Goal: Task Accomplishment & Management: Use online tool/utility

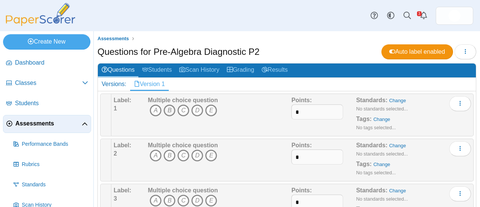
click at [169, 108] on icon "B" at bounding box center [169, 110] width 12 height 12
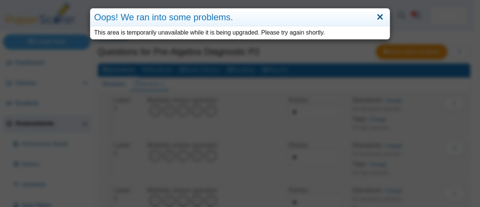
click at [380, 14] on link "Close" at bounding box center [380, 17] width 12 height 13
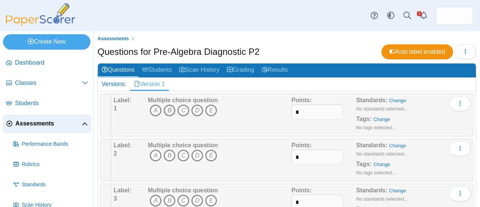
click at [169, 108] on icon "B" at bounding box center [169, 110] width 12 height 12
click at [169, 154] on icon "B" at bounding box center [169, 155] width 12 height 12
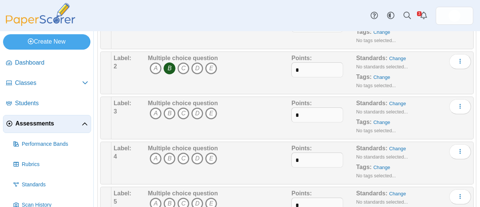
scroll to position [87, 0]
click at [196, 111] on icon "D" at bounding box center [197, 113] width 12 height 12
click at [170, 155] on icon "B" at bounding box center [169, 158] width 12 height 12
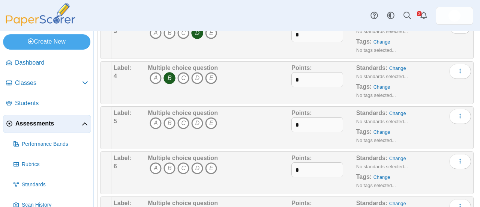
scroll to position [169, 0]
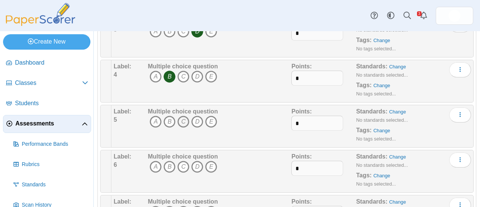
click at [183, 117] on icon "C" at bounding box center [183, 121] width 12 height 12
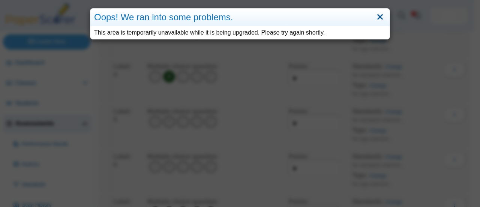
click at [380, 15] on link "Close" at bounding box center [380, 17] width 12 height 13
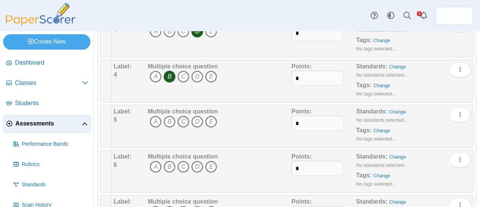
click at [185, 116] on icon "C" at bounding box center [183, 121] width 12 height 12
click at [168, 164] on icon "B" at bounding box center [169, 166] width 12 height 12
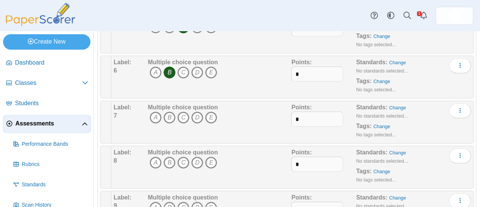
scroll to position [263, 0]
click at [196, 115] on icon "D" at bounding box center [197, 117] width 12 height 12
click at [166, 160] on icon "B" at bounding box center [169, 162] width 12 height 12
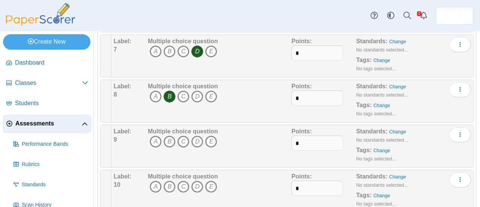
scroll to position [332, 0]
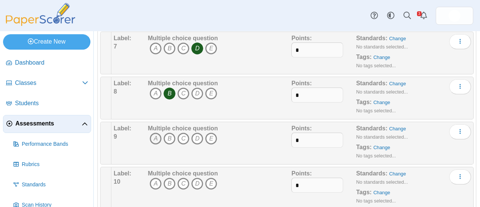
click at [154, 134] on icon "A" at bounding box center [156, 138] width 12 height 12
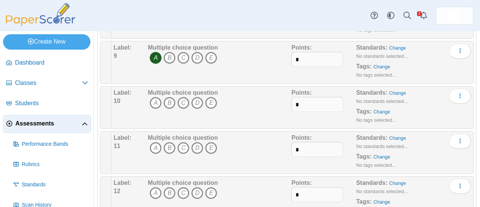
scroll to position [413, 0]
click at [171, 100] on icon "B" at bounding box center [169, 102] width 12 height 12
click at [185, 145] on icon "C" at bounding box center [183, 147] width 12 height 12
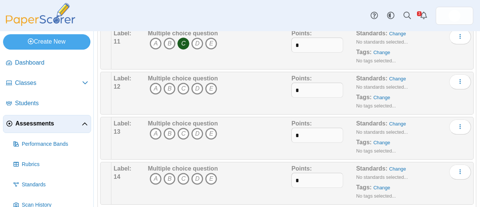
scroll to position [517, 0]
click at [181, 82] on icon "C" at bounding box center [183, 88] width 12 height 12
click at [181, 127] on icon "C" at bounding box center [183, 133] width 12 height 12
click at [183, 172] on icon "C" at bounding box center [183, 178] width 12 height 12
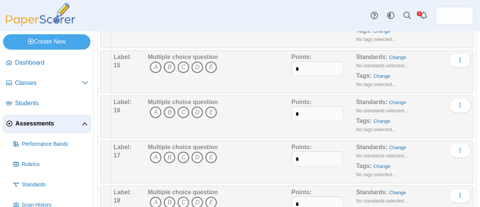
scroll to position [673, 0]
click at [154, 61] on icon "A" at bounding box center [156, 67] width 12 height 12
click at [154, 106] on icon "A" at bounding box center [156, 112] width 12 height 12
click at [183, 153] on icon "C" at bounding box center [183, 157] width 12 height 12
click at [154, 197] on icon "A" at bounding box center [156, 202] width 12 height 12
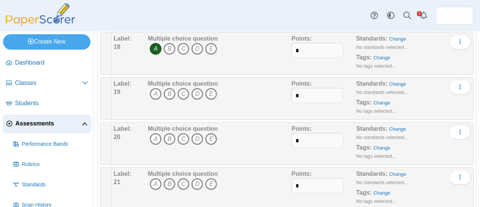
scroll to position [826, 0]
click at [196, 87] on icon "D" at bounding box center [197, 93] width 12 height 12
click at [170, 132] on icon "B" at bounding box center [169, 138] width 12 height 12
click at [170, 179] on icon "B" at bounding box center [169, 183] width 12 height 12
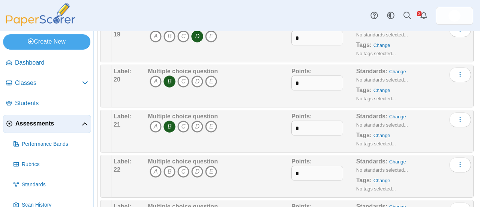
scroll to position [886, 0]
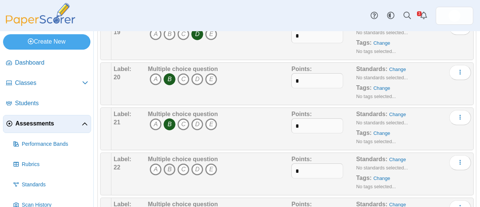
click at [169, 164] on icon "B" at bounding box center [169, 169] width 12 height 12
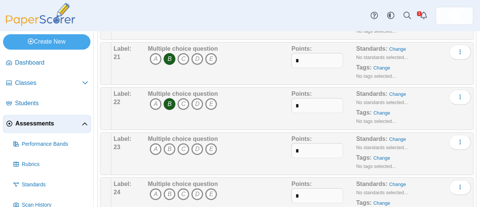
scroll to position [960, 0]
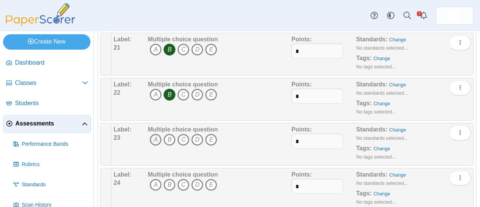
click at [154, 133] on icon "A" at bounding box center [156, 139] width 12 height 12
click at [167, 178] on icon "B" at bounding box center [169, 184] width 12 height 12
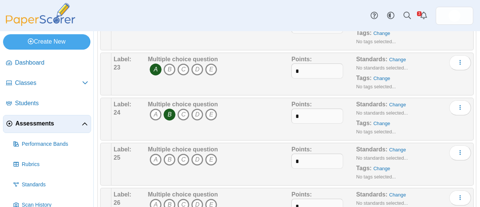
scroll to position [1032, 0]
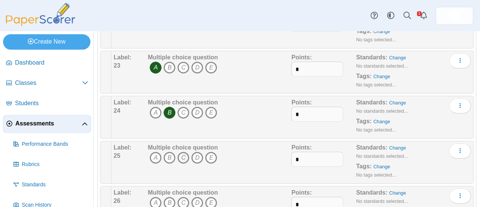
click at [181, 151] on icon "C" at bounding box center [183, 157] width 12 height 12
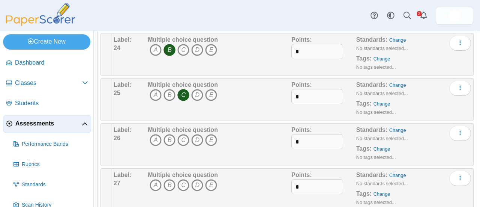
scroll to position [1102, 0]
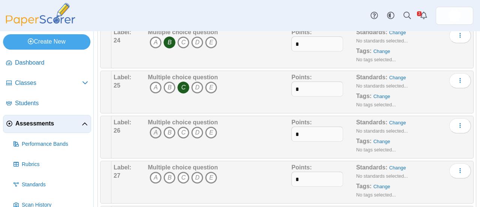
click at [156, 126] on icon "A" at bounding box center [156, 132] width 12 height 12
click at [168, 172] on icon "B" at bounding box center [169, 177] width 12 height 12
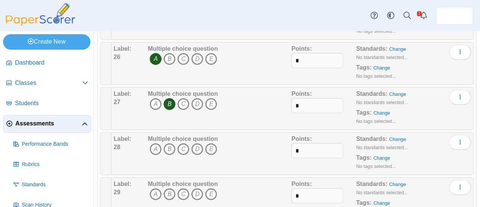
scroll to position [1180, 0]
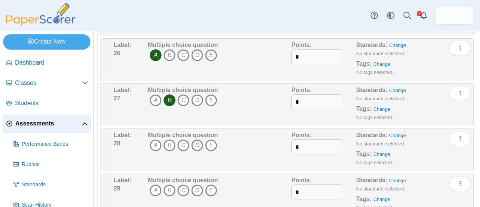
click at [198, 139] on icon "D" at bounding box center [197, 145] width 12 height 12
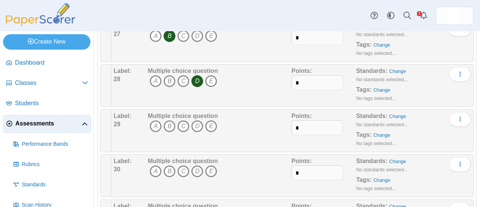
scroll to position [1244, 0]
click at [182, 120] on icon "C" at bounding box center [183, 126] width 12 height 12
click at [152, 165] on icon "A" at bounding box center [156, 171] width 12 height 12
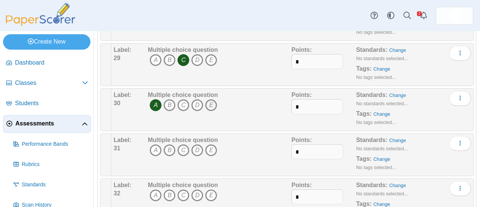
scroll to position [1360, 0]
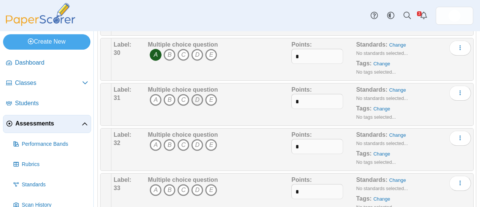
click at [196, 94] on icon "D" at bounding box center [197, 100] width 12 height 12
click at [155, 139] on icon "A" at bounding box center [156, 145] width 12 height 12
click at [171, 184] on icon "B" at bounding box center [169, 190] width 12 height 12
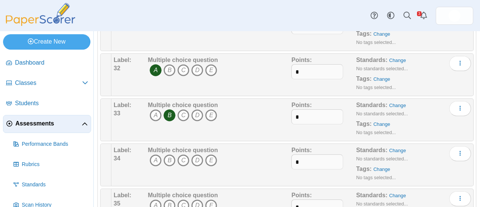
scroll to position [1441, 0]
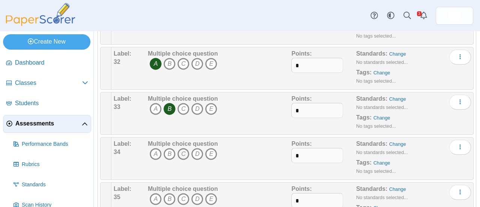
click at [181, 148] on icon "C" at bounding box center [183, 154] width 12 height 12
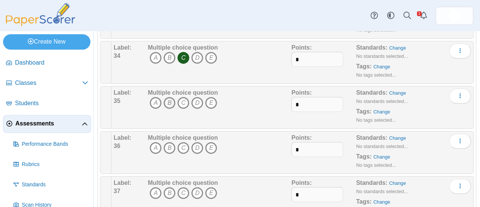
click at [169, 97] on icon "B" at bounding box center [169, 103] width 12 height 12
click at [169, 142] on icon "B" at bounding box center [169, 148] width 12 height 12
click at [181, 187] on icon "C" at bounding box center [183, 193] width 12 height 12
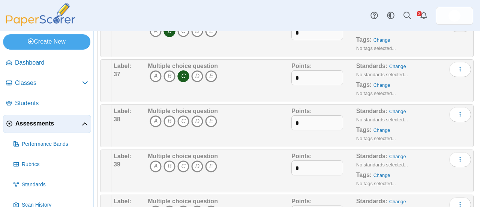
scroll to position [1655, 0]
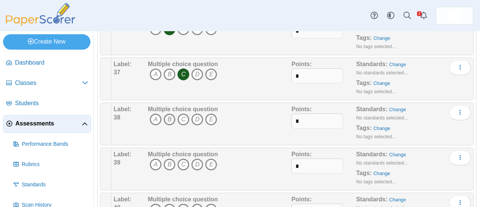
click at [167, 113] on icon "B" at bounding box center [169, 119] width 12 height 12
click at [186, 158] on icon "C" at bounding box center [183, 164] width 12 height 12
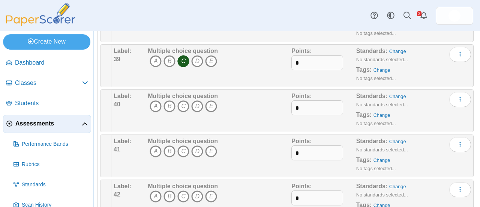
scroll to position [1759, 0]
click at [183, 100] on icon "C" at bounding box center [183, 106] width 12 height 12
click at [154, 145] on icon "A" at bounding box center [156, 151] width 12 height 12
click at [181, 190] on icon "C" at bounding box center [183, 196] width 12 height 12
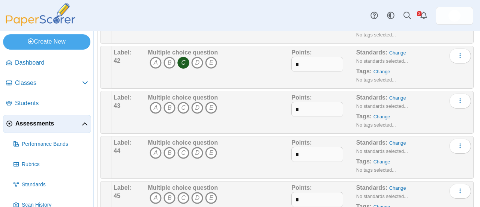
scroll to position [1892, 0]
click at [181, 101] on icon "C" at bounding box center [183, 107] width 12 height 12
click at [194, 146] on icon "D" at bounding box center [197, 152] width 12 height 12
click at [168, 191] on icon "B" at bounding box center [169, 197] width 12 height 12
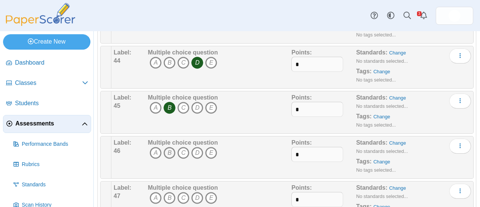
click at [170, 147] on icon "B" at bounding box center [169, 153] width 12 height 12
click at [196, 192] on icon "D" at bounding box center [197, 198] width 12 height 12
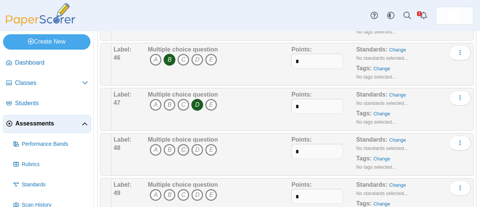
click at [183, 144] on icon "C" at bounding box center [183, 150] width 12 height 12
click at [183, 189] on icon "C" at bounding box center [183, 195] width 12 height 12
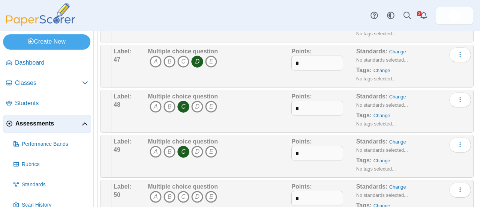
scroll to position [2137, 0]
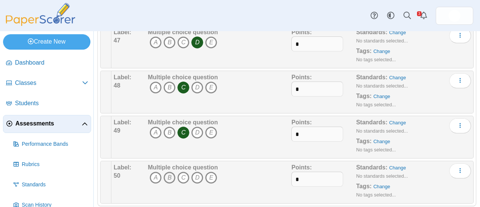
click at [171, 171] on icon "B" at bounding box center [169, 177] width 12 height 12
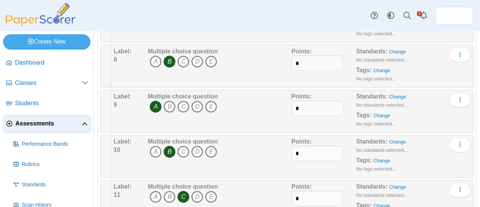
scroll to position [365, 0]
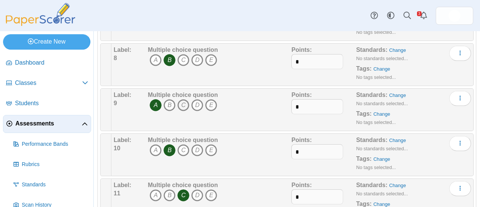
click at [181, 105] on icon "C" at bounding box center [183, 105] width 12 height 12
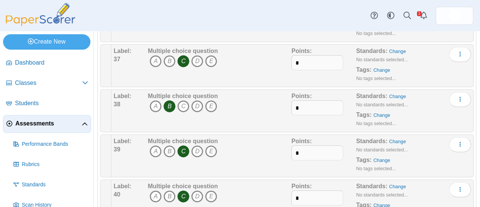
scroll to position [1668, 0]
click at [242, 142] on div "Multiple choice question A B C D E" at bounding box center [218, 155] width 145 height 37
click at [153, 145] on icon "A" at bounding box center [156, 151] width 12 height 12
click at [185, 145] on icon "C" at bounding box center [183, 151] width 12 height 12
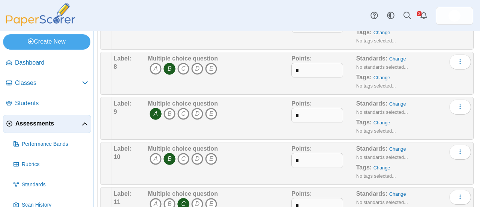
scroll to position [0, 0]
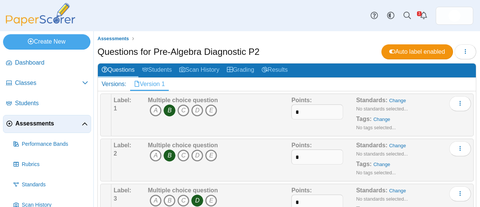
click at [42, 125] on span "Assessments" at bounding box center [48, 123] width 66 height 8
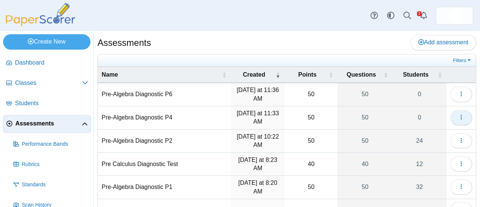
click at [458, 114] on icon "button" at bounding box center [461, 117] width 6 height 6
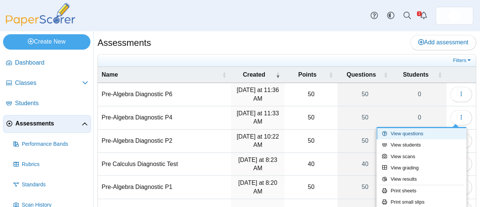
click at [410, 131] on link "View questions" at bounding box center [421, 133] width 90 height 11
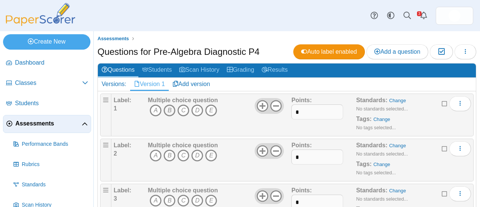
click at [169, 109] on icon "B" at bounding box center [169, 110] width 12 height 12
click at [170, 155] on icon "B" at bounding box center [169, 155] width 12 height 12
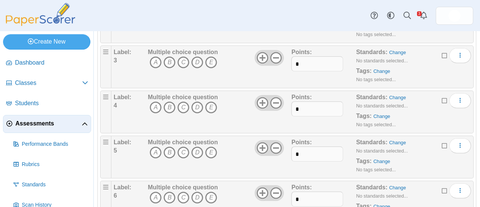
scroll to position [148, 0]
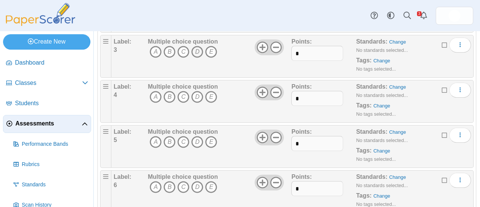
click at [197, 49] on icon "D" at bounding box center [197, 52] width 12 height 12
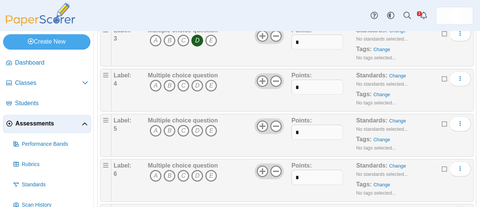
scroll to position [175, 0]
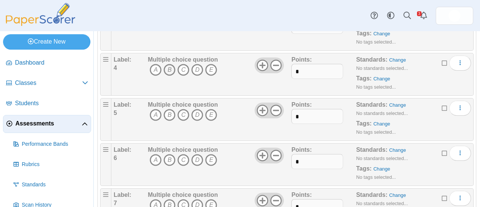
click at [171, 69] on icon "B" at bounding box center [169, 70] width 12 height 12
click at [181, 114] on icon "C" at bounding box center [183, 115] width 12 height 12
click at [169, 159] on icon "B" at bounding box center [169, 160] width 12 height 12
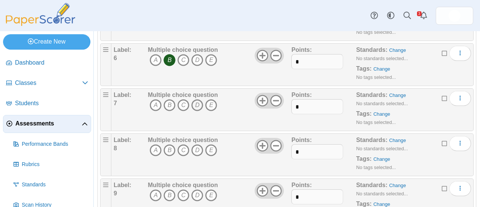
click at [196, 102] on icon "D" at bounding box center [197, 105] width 12 height 12
click at [167, 148] on icon "B" at bounding box center [169, 150] width 12 height 12
click at [155, 195] on icon "A" at bounding box center [156, 195] width 12 height 12
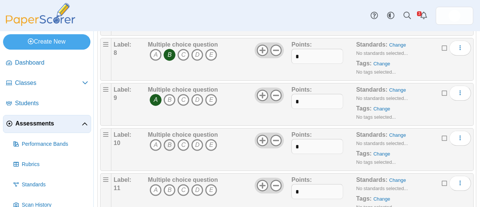
click at [168, 140] on icon "B" at bounding box center [169, 145] width 12 height 12
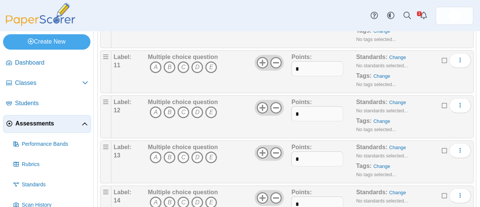
scroll to position [493, 0]
click at [182, 65] on icon "C" at bounding box center [183, 67] width 12 height 12
click at [183, 107] on icon "C" at bounding box center [183, 112] width 12 height 12
click at [184, 152] on icon "C" at bounding box center [183, 157] width 12 height 12
click at [183, 198] on icon "C" at bounding box center [183, 202] width 12 height 12
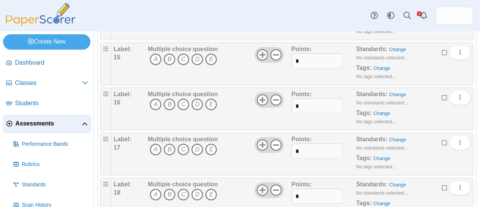
scroll to position [681, 0]
click at [159, 53] on icon "A" at bounding box center [156, 59] width 12 height 12
click at [157, 99] on icon "A" at bounding box center [156, 104] width 12 height 12
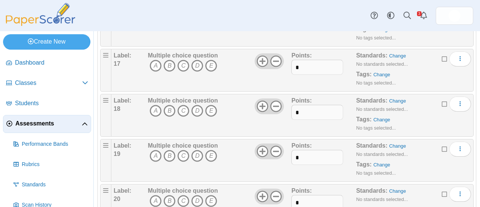
scroll to position [765, 0]
click at [185, 60] on icon "C" at bounding box center [183, 65] width 12 height 12
click at [156, 104] on icon "A" at bounding box center [156, 110] width 12 height 12
click at [197, 150] on icon "D" at bounding box center [197, 155] width 12 height 12
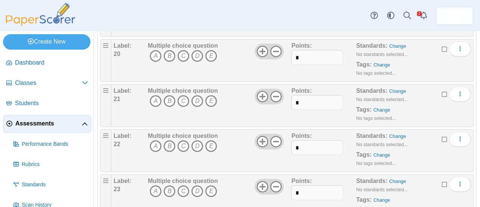
scroll to position [909, 0]
click at [172, 49] on icon "B" at bounding box center [169, 55] width 12 height 12
click at [168, 96] on icon "B" at bounding box center [169, 100] width 12 height 12
click at [169, 140] on icon "B" at bounding box center [169, 145] width 12 height 12
click at [230, 156] on div "Multiple choice question A B C D E" at bounding box center [218, 149] width 145 height 37
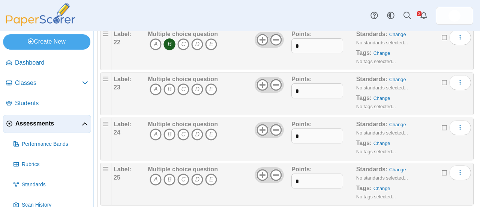
scroll to position [1011, 0]
click at [153, 83] on icon "A" at bounding box center [156, 89] width 12 height 12
click at [169, 128] on icon "B" at bounding box center [169, 134] width 12 height 12
click at [184, 174] on icon "C" at bounding box center [183, 179] width 12 height 12
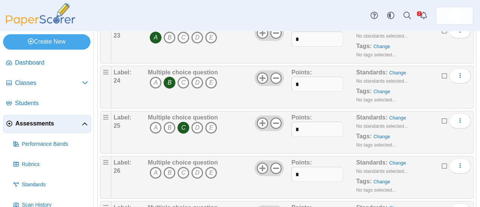
scroll to position [1063, 0]
click at [198, 166] on icon "D" at bounding box center [197, 172] width 12 height 12
click at [158, 166] on icon "A" at bounding box center [156, 172] width 12 height 12
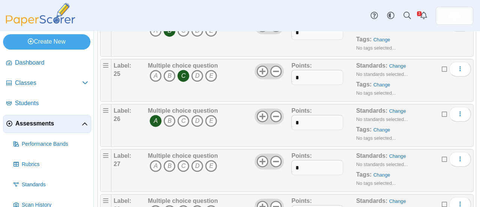
scroll to position [1114, 0]
click at [171, 159] on icon "B" at bounding box center [169, 165] width 12 height 12
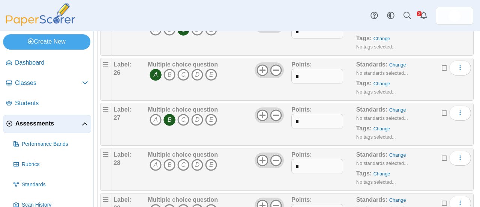
scroll to position [1161, 0]
click at [199, 158] on icon "D" at bounding box center [197, 164] width 12 height 12
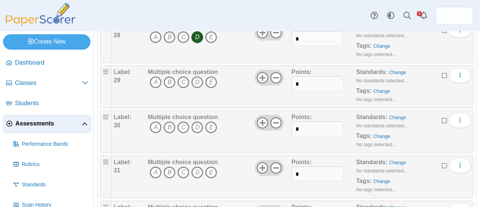
scroll to position [1289, 0]
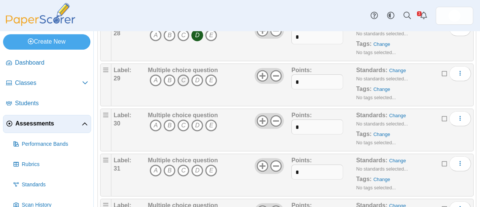
click at [184, 74] on icon "C" at bounding box center [183, 80] width 12 height 12
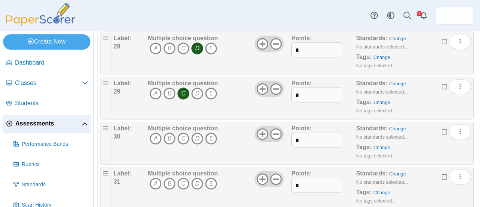
scroll to position [1280, 0]
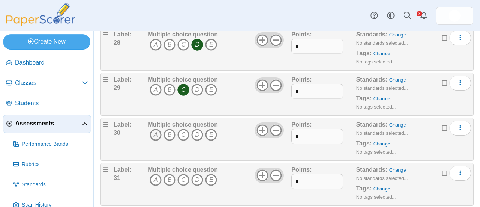
click at [155, 129] on icon "A" at bounding box center [156, 135] width 12 height 12
click at [194, 174] on icon "D" at bounding box center [197, 180] width 12 height 12
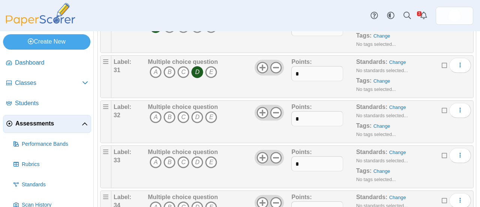
scroll to position [1386, 0]
click at [155, 112] on icon "A" at bounding box center [156, 118] width 12 height 12
click at [169, 157] on icon "B" at bounding box center [169, 163] width 12 height 12
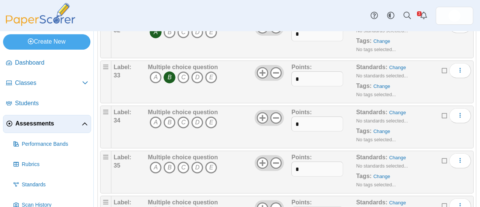
scroll to position [1473, 0]
click at [182, 116] on icon "C" at bounding box center [183, 122] width 12 height 12
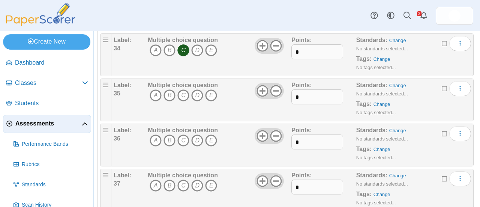
scroll to position [1545, 0]
click at [172, 88] on icon "B" at bounding box center [169, 94] width 12 height 12
click at [169, 133] on icon "B" at bounding box center [169, 139] width 12 height 12
click at [182, 178] on icon "C" at bounding box center [183, 184] width 12 height 12
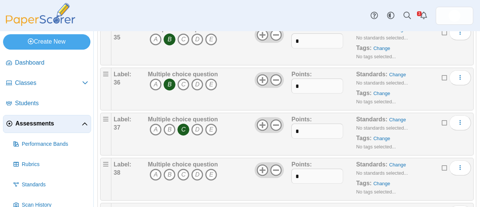
scroll to position [1609, 0]
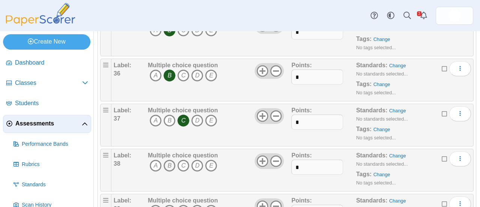
click at [171, 159] on icon "B" at bounding box center [169, 165] width 12 height 12
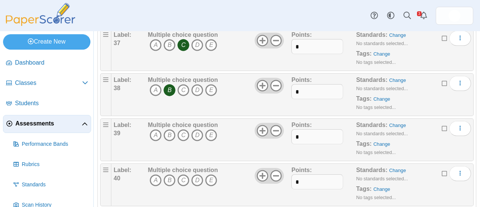
scroll to position [1685, 0]
click at [156, 129] on icon "A" at bounding box center [156, 135] width 12 height 12
click at [182, 174] on icon "C" at bounding box center [183, 180] width 12 height 12
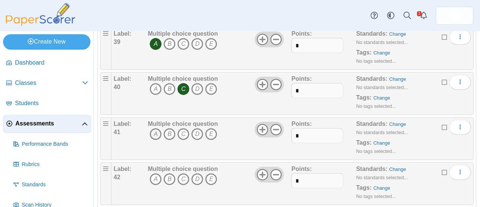
click at [157, 128] on icon "A" at bounding box center [156, 134] width 12 height 12
click at [184, 173] on icon "C" at bounding box center [183, 179] width 12 height 12
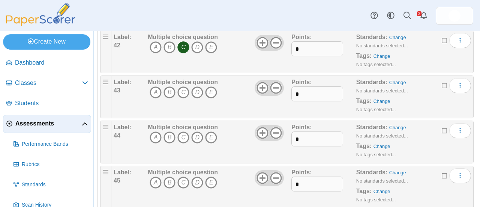
scroll to position [1907, 0]
click at [181, 86] on icon "C" at bounding box center [183, 92] width 12 height 12
click at [197, 131] on icon "D" at bounding box center [197, 137] width 12 height 12
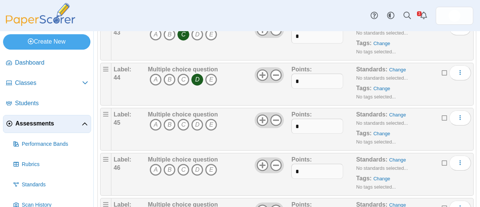
scroll to position [1964, 0]
click at [225, 153] on div "Label: 46 Multiple choice question A B C D E Points:" at bounding box center [292, 174] width 362 height 43
click at [202, 129] on div "Multiple choice question A B C D E" at bounding box center [183, 129] width 70 height 37
click at [171, 119] on icon "B" at bounding box center [169, 125] width 12 height 12
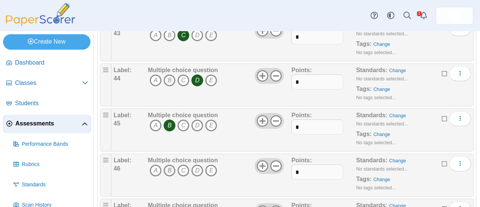
click at [169, 164] on icon "B" at bounding box center [169, 170] width 12 height 12
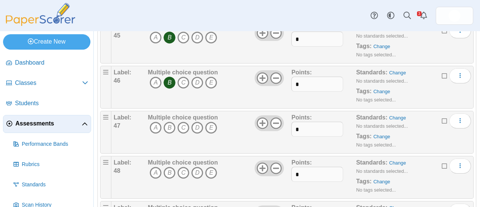
scroll to position [2052, 0]
click at [201, 121] on icon "D" at bounding box center [197, 127] width 12 height 12
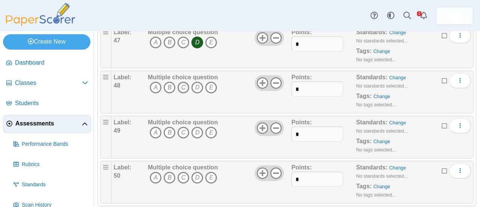
click at [181, 81] on icon "C" at bounding box center [183, 87] width 12 height 12
click at [184, 126] on icon "C" at bounding box center [183, 132] width 12 height 12
click at [168, 171] on icon "B" at bounding box center [169, 177] width 12 height 12
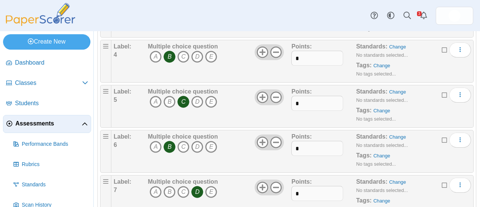
scroll to position [189, 0]
click at [233, 57] on div "Multiple choice question A B C D E" at bounding box center [218, 60] width 145 height 37
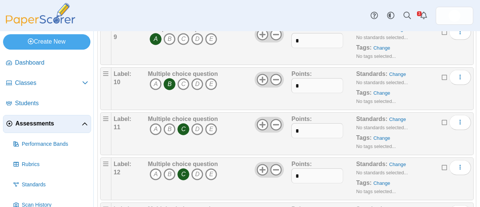
scroll to position [441, 0]
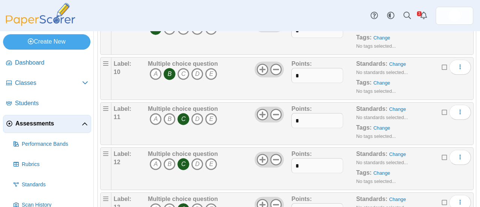
click at [236, 82] on div "Multiple choice question A B C D E" at bounding box center [218, 78] width 145 height 37
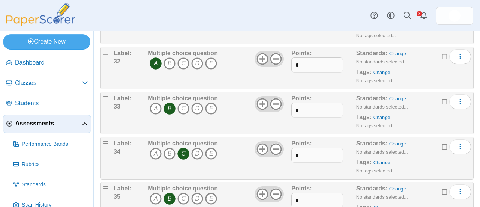
scroll to position [1442, 0]
click at [235, 60] on div "Multiple choice question A B C D E" at bounding box center [218, 66] width 145 height 37
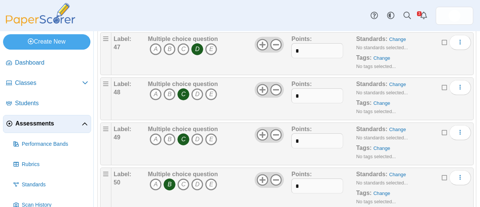
scroll to position [2137, 0]
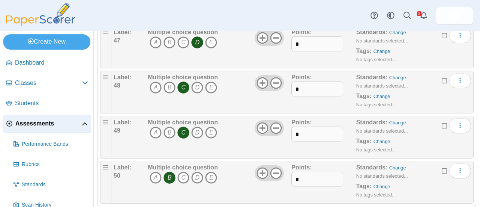
click at [46, 122] on span "Assessments" at bounding box center [48, 123] width 66 height 8
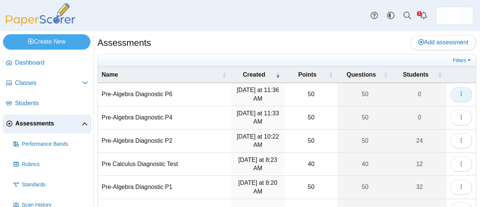
click at [460, 92] on use "button" at bounding box center [460, 93] width 1 height 5
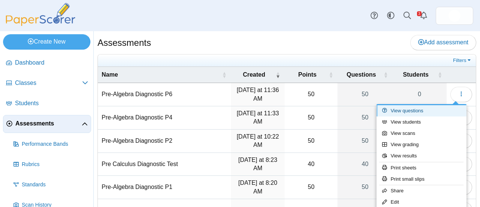
click at [400, 108] on link "View questions" at bounding box center [421, 110] width 90 height 11
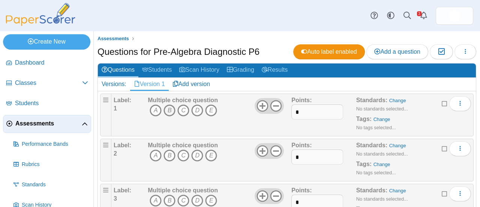
click at [168, 111] on icon "B" at bounding box center [169, 110] width 12 height 12
click at [169, 155] on icon "B" at bounding box center [169, 155] width 12 height 12
click at [199, 196] on icon "D" at bounding box center [197, 200] width 12 height 12
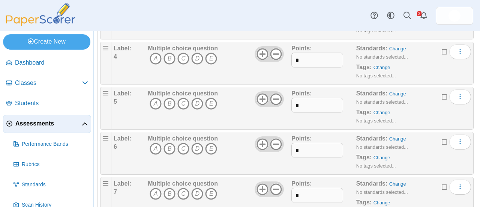
scroll to position [187, 0]
click at [168, 57] on icon "B" at bounding box center [169, 58] width 12 height 12
click at [182, 102] on icon "C" at bounding box center [183, 103] width 12 height 12
click at [168, 149] on icon "B" at bounding box center [169, 148] width 12 height 12
click at [197, 192] on icon "D" at bounding box center [197, 193] width 12 height 12
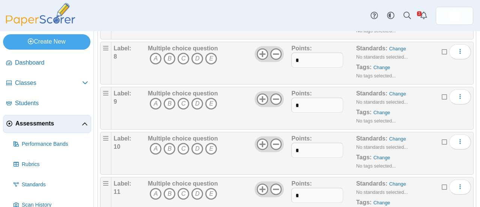
scroll to position [367, 0]
click at [168, 57] on icon "B" at bounding box center [169, 58] width 12 height 12
click at [156, 101] on icon "A" at bounding box center [156, 103] width 12 height 12
click at [169, 146] on icon "B" at bounding box center [169, 148] width 12 height 12
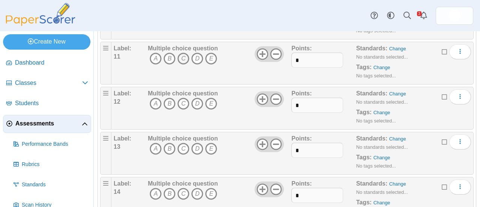
click at [182, 54] on icon "C" at bounding box center [183, 58] width 12 height 12
click at [186, 103] on icon "C" at bounding box center [183, 103] width 12 height 12
click at [181, 145] on icon "C" at bounding box center [183, 148] width 12 height 12
click at [184, 190] on icon "C" at bounding box center [183, 193] width 12 height 12
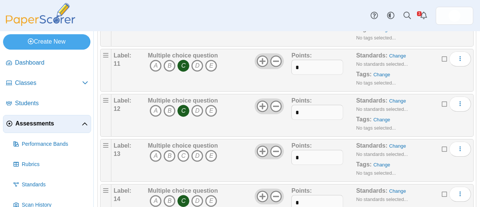
scroll to position [500, 0]
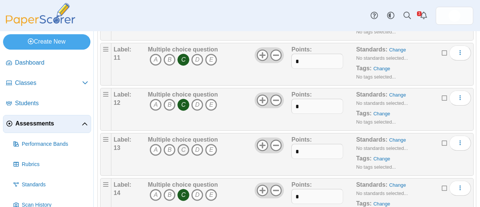
click at [183, 148] on icon "C" at bounding box center [183, 150] width 12 height 12
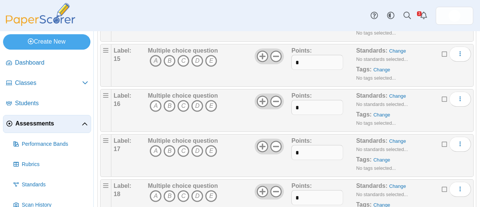
click at [154, 59] on icon "A" at bounding box center [156, 61] width 12 height 12
click at [155, 103] on icon "A" at bounding box center [156, 106] width 12 height 12
click at [181, 146] on icon "C" at bounding box center [183, 151] width 12 height 12
click at [157, 195] on icon "A" at bounding box center [156, 196] width 12 height 12
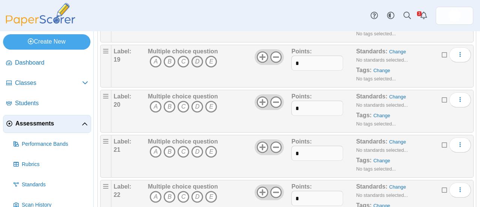
click at [195, 56] on icon "D" at bounding box center [197, 61] width 12 height 12
click at [171, 57] on icon "B" at bounding box center [169, 61] width 12 height 12
click at [169, 102] on icon "B" at bounding box center [169, 106] width 12 height 12
click at [170, 145] on icon "B" at bounding box center [169, 151] width 12 height 12
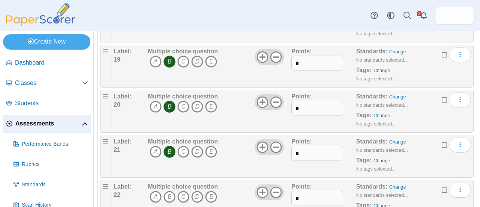
click at [196, 55] on icon "D" at bounding box center [197, 61] width 12 height 12
click at [169, 57] on icon "B" at bounding box center [169, 61] width 12 height 12
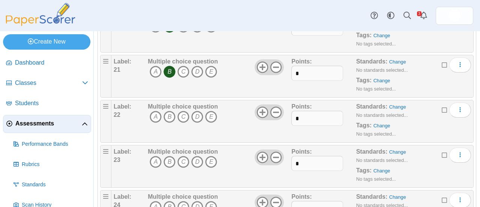
scroll to position [939, 0]
click at [170, 112] on icon "B" at bounding box center [169, 116] width 12 height 12
click at [155, 155] on icon "A" at bounding box center [156, 161] width 12 height 12
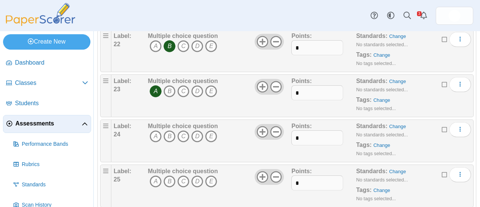
scroll to position [1017, 0]
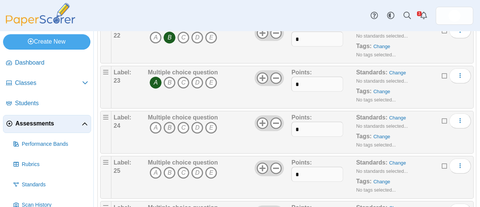
click at [171, 121] on icon "B" at bounding box center [169, 127] width 12 height 12
click at [182, 166] on icon "C" at bounding box center [183, 172] width 12 height 12
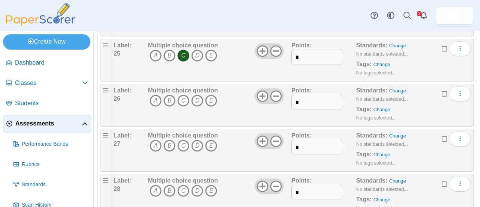
scroll to position [1135, 0]
click at [154, 94] on icon "A" at bounding box center [156, 100] width 12 height 12
click at [169, 141] on icon "B" at bounding box center [169, 145] width 12 height 12
click at [196, 187] on icon "D" at bounding box center [197, 190] width 12 height 12
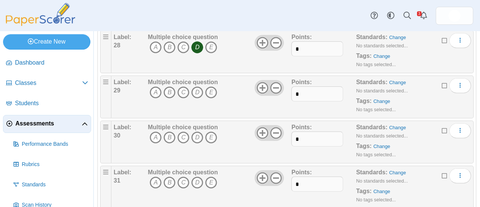
scroll to position [1278, 0]
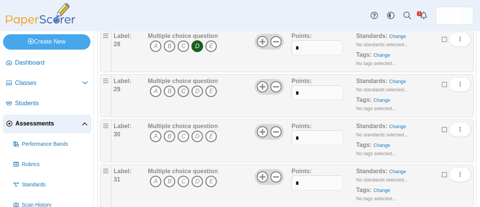
click at [183, 85] on icon "C" at bounding box center [183, 91] width 12 height 12
click at [154, 130] on icon "A" at bounding box center [156, 136] width 12 height 12
click at [195, 175] on icon "D" at bounding box center [197, 181] width 12 height 12
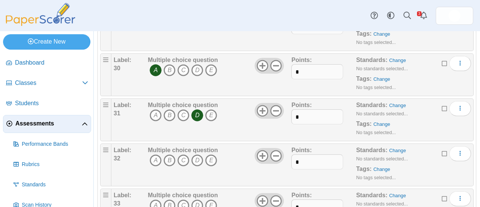
scroll to position [1345, 0]
click at [154, 154] on icon "A" at bounding box center [156, 160] width 12 height 12
click at [168, 199] on icon "B" at bounding box center [169, 205] width 12 height 12
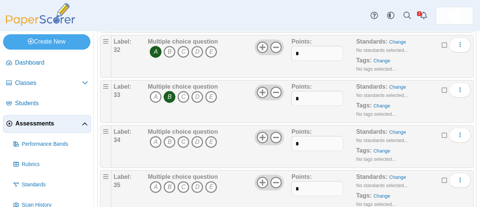
scroll to position [1453, 0]
click at [181, 135] on icon "C" at bounding box center [183, 141] width 12 height 12
click at [169, 180] on icon "B" at bounding box center [169, 186] width 12 height 12
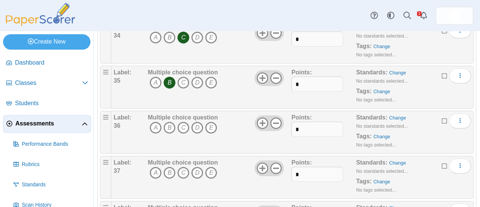
scroll to position [1559, 0]
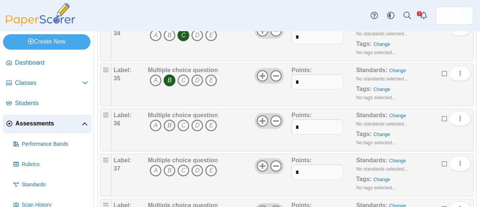
click at [169, 119] on icon "B" at bounding box center [169, 125] width 12 height 12
click at [181, 164] on icon "C" at bounding box center [183, 170] width 12 height 12
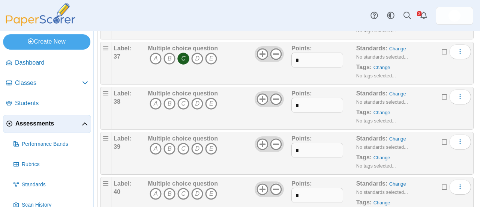
scroll to position [1675, 0]
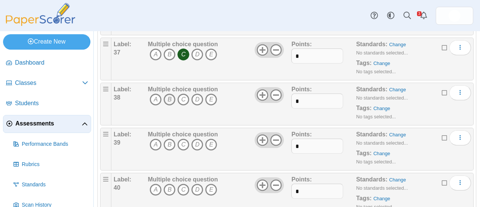
click at [169, 93] on icon "B" at bounding box center [169, 99] width 12 height 12
click at [156, 138] on icon "A" at bounding box center [156, 144] width 12 height 12
click at [184, 183] on icon "C" at bounding box center [183, 189] width 12 height 12
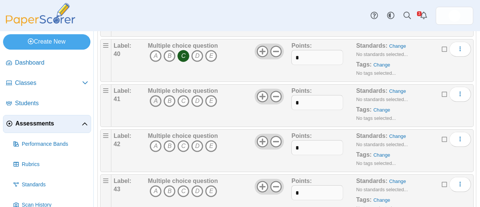
scroll to position [1808, 0]
click at [154, 95] on icon "A" at bounding box center [156, 101] width 12 height 12
click at [182, 140] on icon "C" at bounding box center [183, 146] width 12 height 12
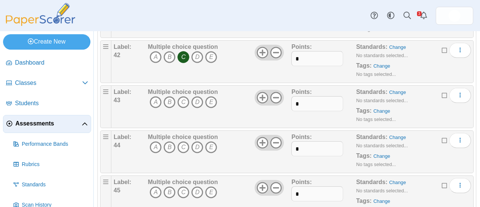
scroll to position [1898, 0]
click at [183, 96] on icon "C" at bounding box center [183, 102] width 12 height 12
click at [198, 141] on icon "D" at bounding box center [197, 147] width 12 height 12
click at [168, 186] on icon "B" at bounding box center [169, 192] width 12 height 12
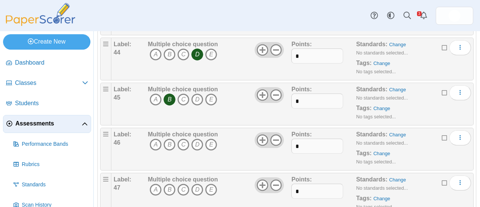
scroll to position [1994, 0]
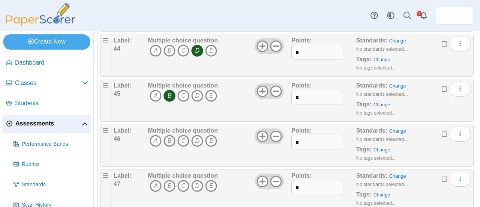
click at [169, 135] on icon "B" at bounding box center [169, 141] width 12 height 12
click at [170, 135] on icon "B" at bounding box center [169, 141] width 12 height 12
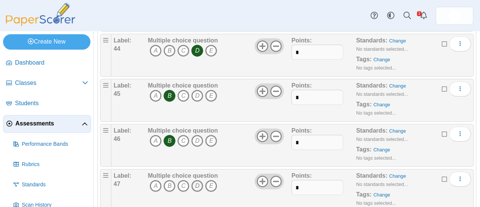
click at [199, 180] on icon "D" at bounding box center [197, 186] width 12 height 12
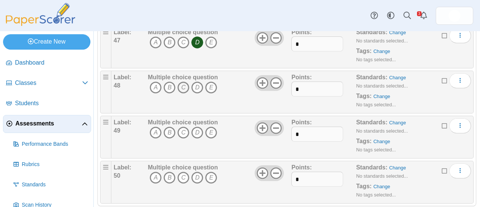
click at [180, 81] on icon "C" at bounding box center [183, 87] width 12 height 12
click at [181, 126] on icon "C" at bounding box center [183, 132] width 12 height 12
click at [168, 171] on icon "B" at bounding box center [169, 177] width 12 height 12
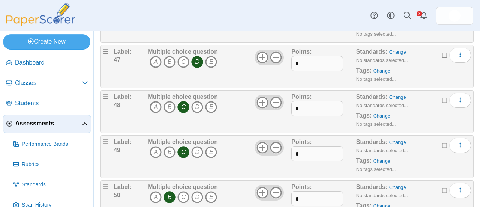
scroll to position [2117, 0]
click at [232, 57] on div "Multiple choice question A B C D E" at bounding box center [218, 66] width 145 height 37
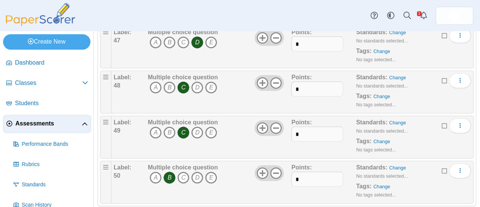
scroll to position [2136, 0]
click at [44, 119] on span "Assessments" at bounding box center [48, 123] width 66 height 8
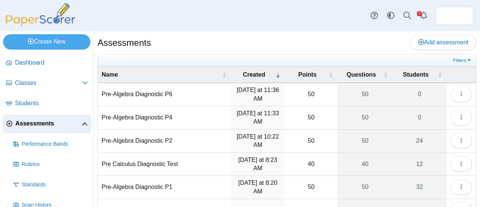
drag, startPoint x: 43, startPoint y: 119, endPoint x: 223, endPoint y: 40, distance: 195.7
click at [223, 40] on div "Assessments Add assessment" at bounding box center [286, 43] width 379 height 17
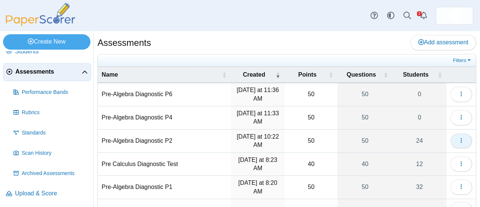
click at [458, 138] on icon "button" at bounding box center [461, 140] width 6 height 6
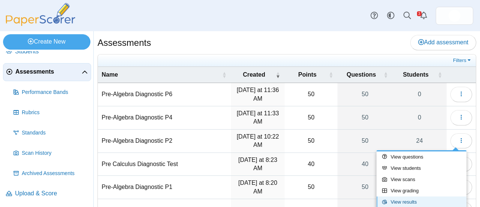
click at [405, 201] on link "View results" at bounding box center [421, 201] width 90 height 11
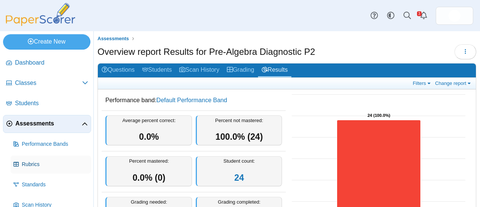
scroll to position [52, 0]
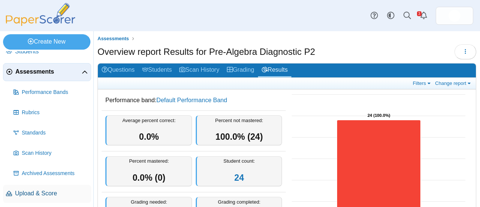
click at [37, 192] on span "Upload & Score" at bounding box center [51, 193] width 73 height 8
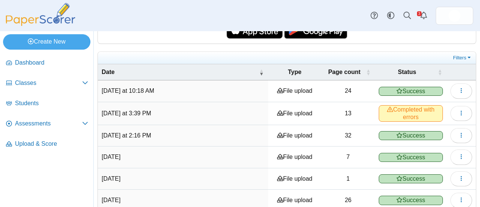
scroll to position [117, 0]
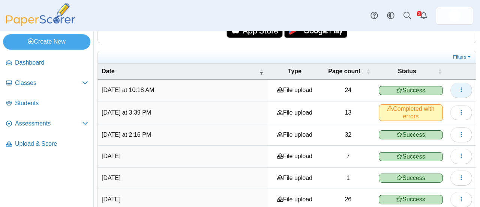
click at [458, 91] on span "button" at bounding box center [461, 90] width 6 height 6
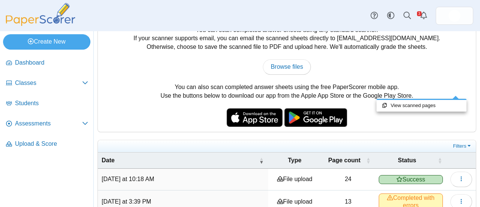
scroll to position [0, 0]
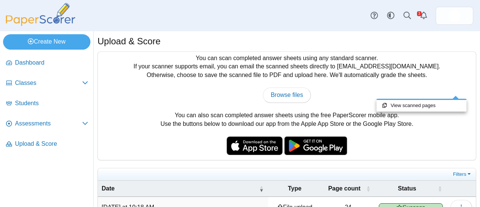
click at [352, 99] on div "Browse files There was a problem with the uploaded file.... Please try again...…" at bounding box center [287, 94] width 370 height 15
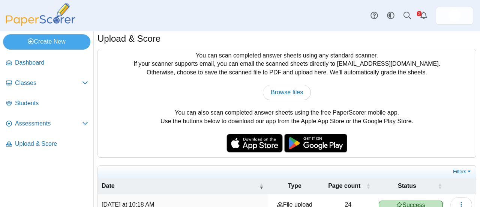
scroll to position [3, 0]
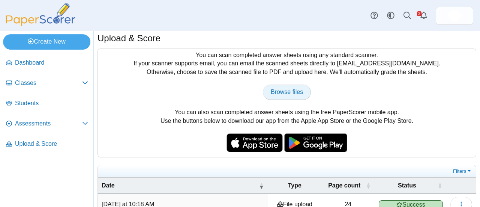
click at [292, 89] on span "Browse files" at bounding box center [287, 91] width 32 height 6
type input "**********"
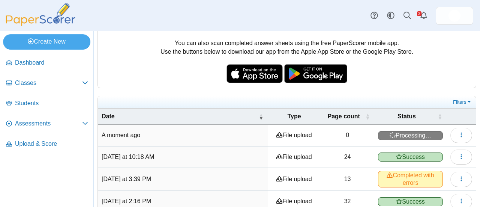
scroll to position [79, 0]
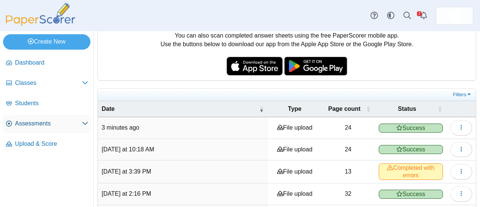
click at [32, 122] on span "Assessments" at bounding box center [48, 123] width 67 height 8
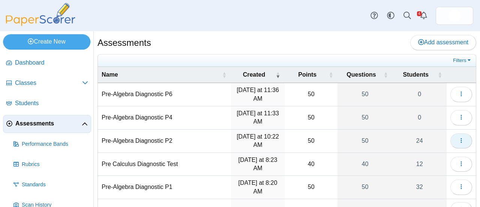
click at [458, 139] on icon "button" at bounding box center [461, 140] width 6 height 6
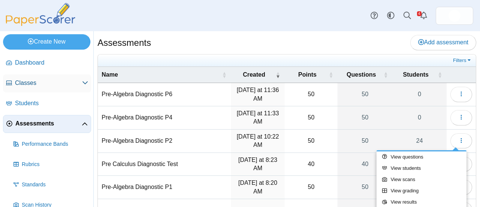
click at [29, 81] on span "Classes" at bounding box center [48, 83] width 67 height 8
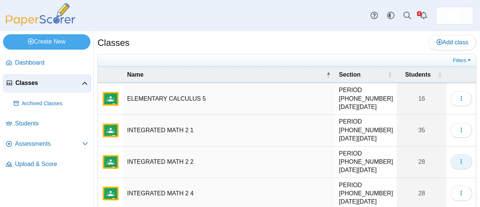
click at [458, 158] on icon "button" at bounding box center [461, 161] width 6 height 6
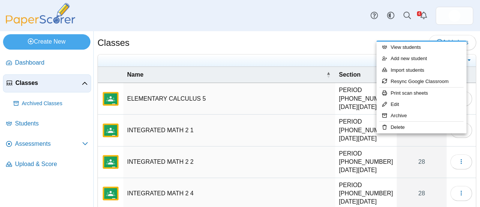
click at [231, 41] on div "Classes Add class" at bounding box center [286, 43] width 379 height 17
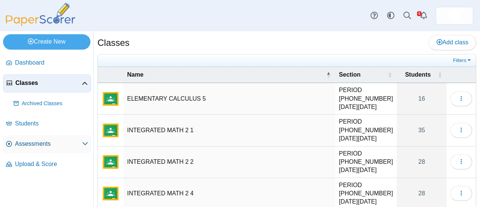
click at [41, 145] on span "Assessments" at bounding box center [48, 143] width 67 height 8
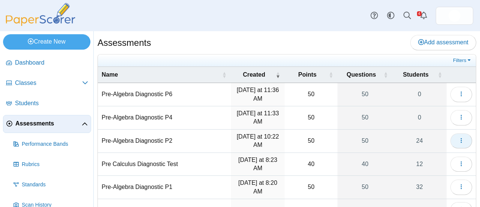
click at [462, 144] on button "button" at bounding box center [461, 140] width 22 height 15
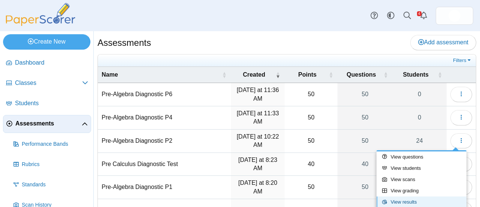
click at [412, 204] on link "View results" at bounding box center [421, 201] width 90 height 11
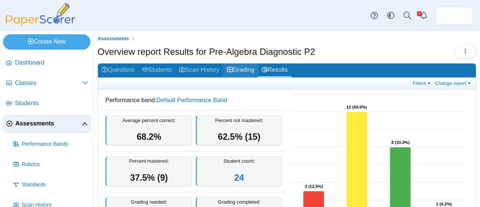
click at [245, 69] on link "Grading" at bounding box center [240, 70] width 35 height 14
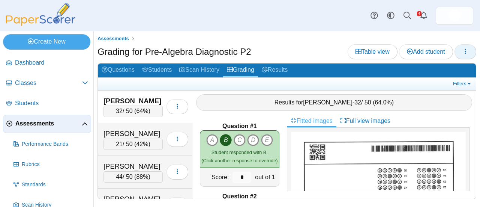
click at [465, 54] on icon "button" at bounding box center [465, 51] width 6 height 6
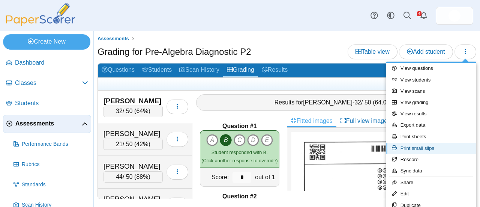
click at [422, 147] on link "Print small slips" at bounding box center [431, 147] width 90 height 11
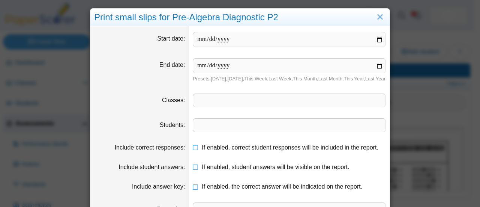
click at [378, 39] on input "date" at bounding box center [289, 39] width 193 height 15
type input "**********"
click at [376, 65] on input "date" at bounding box center [289, 65] width 193 height 15
type input "**********"
click at [268, 106] on span at bounding box center [289, 100] width 192 height 13
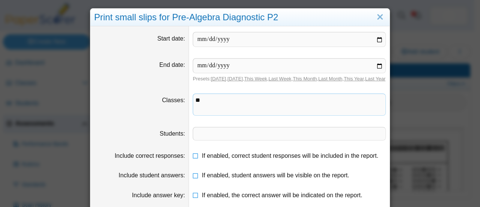
scroll to position [78, 0]
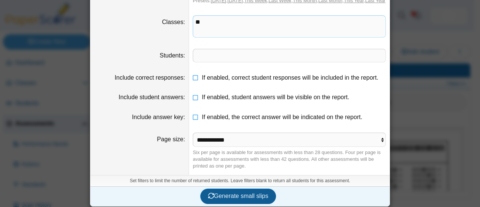
click at [231, 192] on span "Generate small slips" at bounding box center [238, 195] width 60 height 6
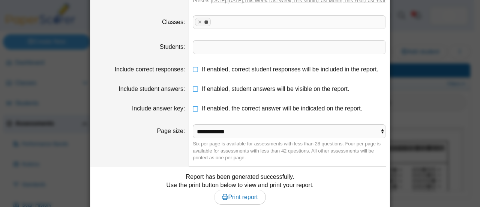
scroll to position [121, 0]
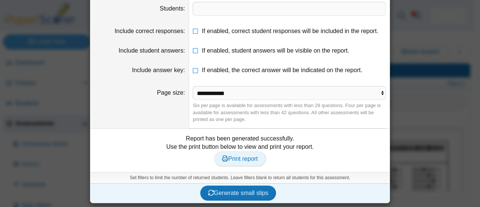
click at [237, 160] on span "Print report" at bounding box center [240, 158] width 36 height 6
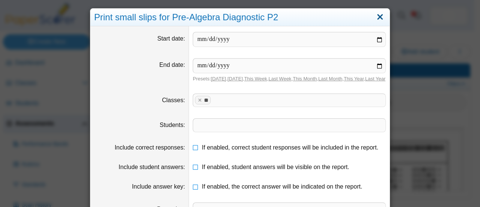
click at [377, 17] on link "Close" at bounding box center [380, 17] width 12 height 13
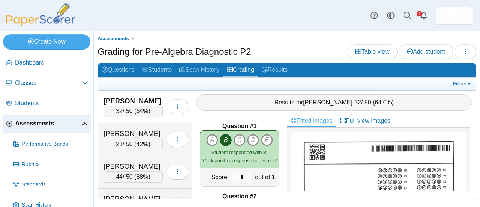
click at [293, 48] on div "Grading for Pre-Algebra Diagnostic P2 Table view Add student" at bounding box center [286, 52] width 379 height 17
click at [33, 82] on span "Classes" at bounding box center [48, 83] width 67 height 8
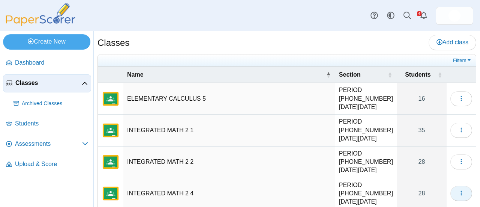
click at [458, 190] on icon "button" at bounding box center [461, 193] width 6 height 6
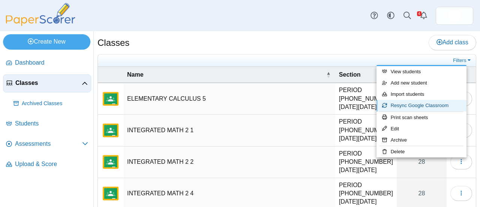
click at [416, 106] on link "Resync Google Classroom" at bounding box center [421, 105] width 90 height 11
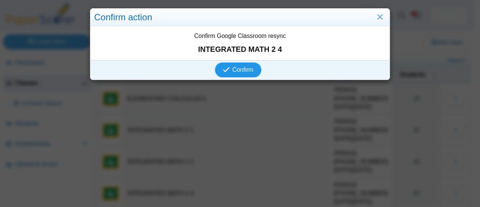
click at [244, 68] on span "Confirm" at bounding box center [242, 69] width 21 height 6
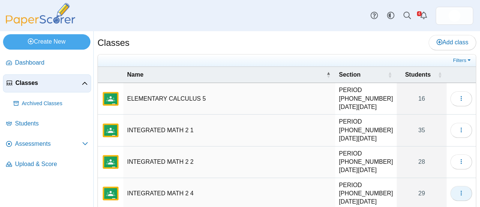
click at [458, 190] on icon "button" at bounding box center [461, 193] width 6 height 6
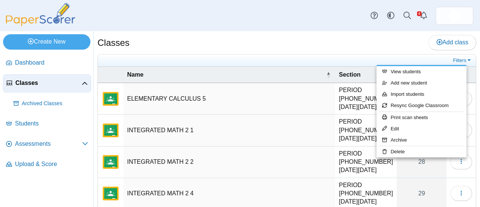
click at [283, 42] on div "Classes Add class" at bounding box center [286, 43] width 379 height 17
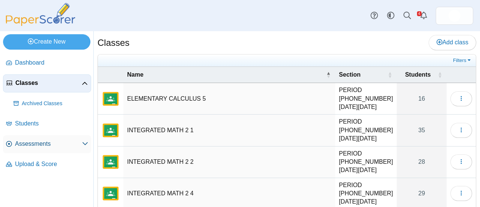
click at [43, 144] on span "Assessments" at bounding box center [48, 143] width 67 height 8
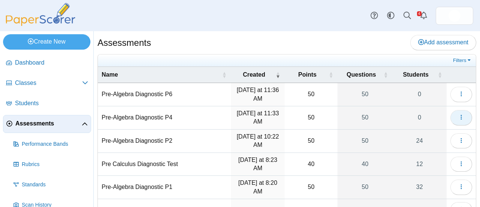
click at [458, 116] on icon "button" at bounding box center [461, 117] width 6 height 6
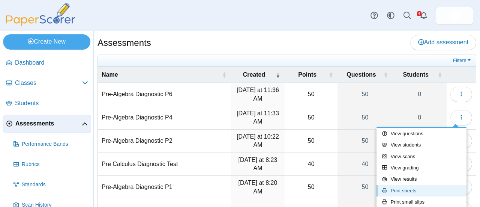
click at [413, 192] on link "Print sheets" at bounding box center [421, 190] width 90 height 11
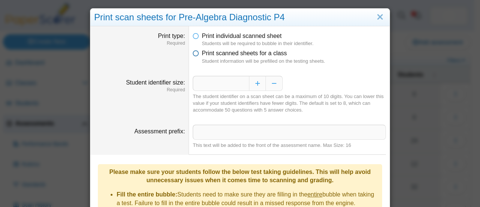
click at [193, 50] on icon at bounding box center [196, 51] width 6 height 5
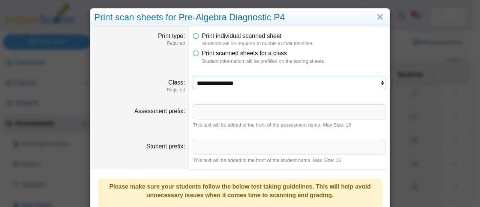
click at [352, 83] on select "**********" at bounding box center [289, 83] width 193 height 14
select select "**********"
click at [193, 76] on select "**********" at bounding box center [289, 83] width 193 height 14
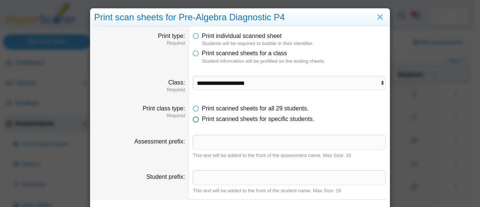
click at [193, 119] on icon at bounding box center [196, 117] width 6 height 5
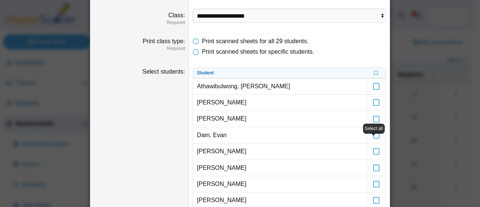
scroll to position [67, 0]
click at [374, 71] on icon at bounding box center [376, 72] width 4 height 4
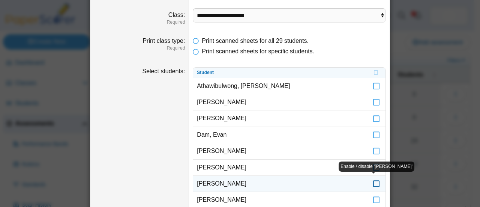
click at [373, 180] on icon at bounding box center [376, 180] width 7 height 7
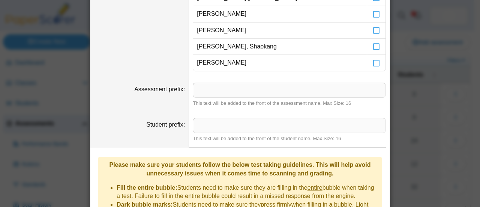
scroll to position [546, 0]
click at [239, 87] on input "Assessment prefix" at bounding box center [289, 89] width 193 height 15
type input "**"
click at [205, 119] on input "Student prefix" at bounding box center [289, 124] width 193 height 15
type input "**"
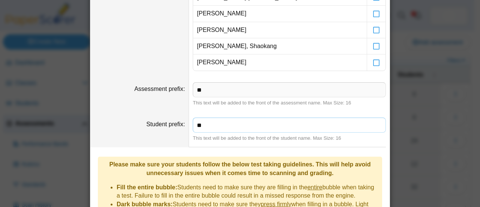
scroll to position [658, 0]
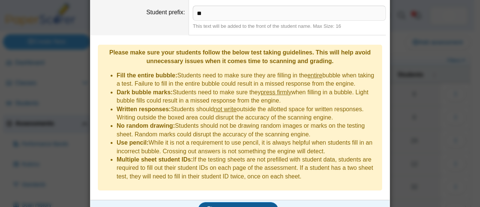
click at [227, 206] on span "Generate scan sheets" at bounding box center [238, 209] width 65 height 6
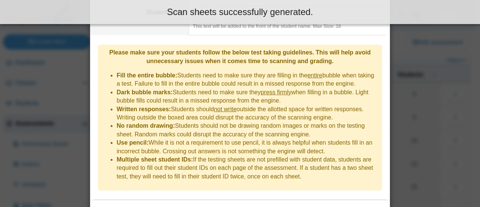
scroll to position [717, 0]
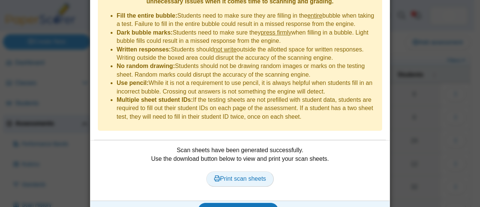
click at [232, 175] on span "Print scan sheets" at bounding box center [240, 178] width 52 height 6
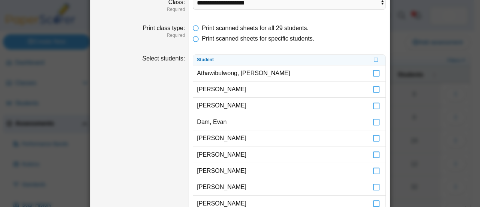
scroll to position [0, 0]
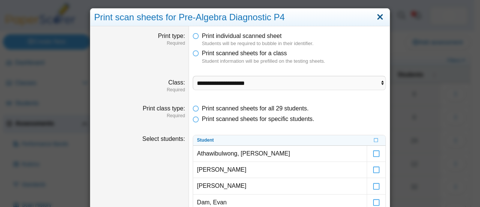
click at [376, 15] on link "Close" at bounding box center [380, 17] width 12 height 13
